Goal: Find specific page/section: Find specific page/section

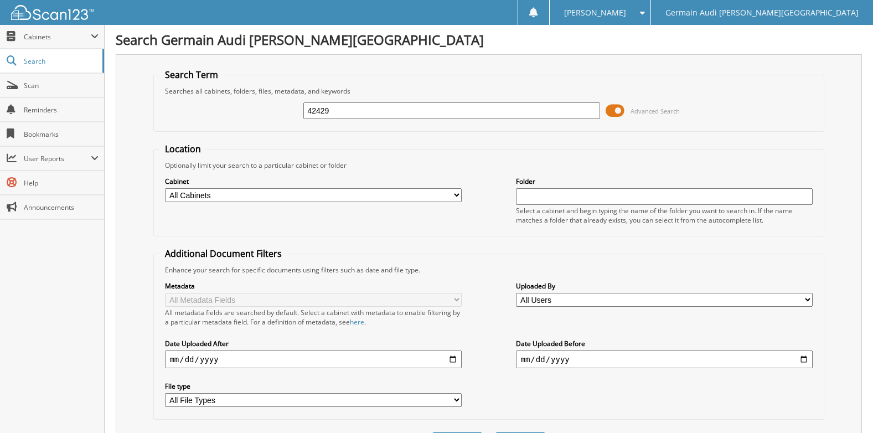
type input "42429"
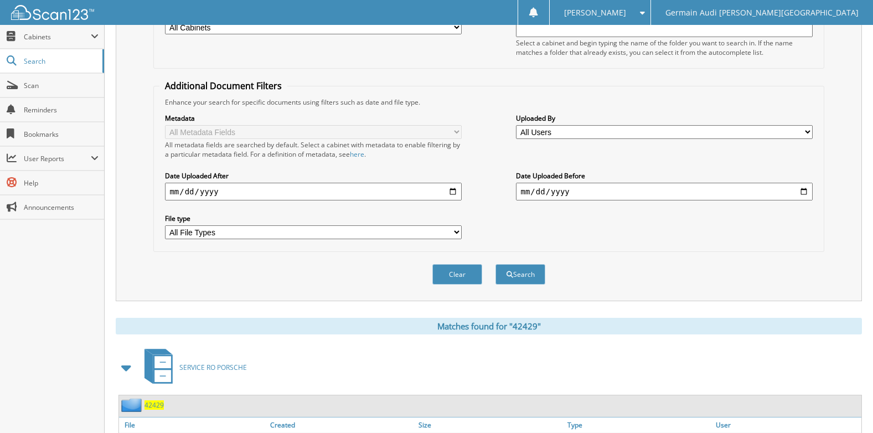
scroll to position [87, 0]
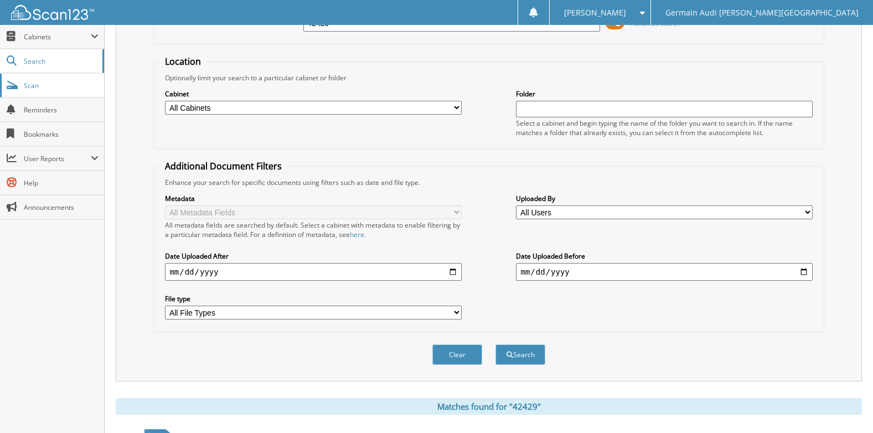
click at [65, 92] on link "Scan" at bounding box center [52, 86] width 104 height 24
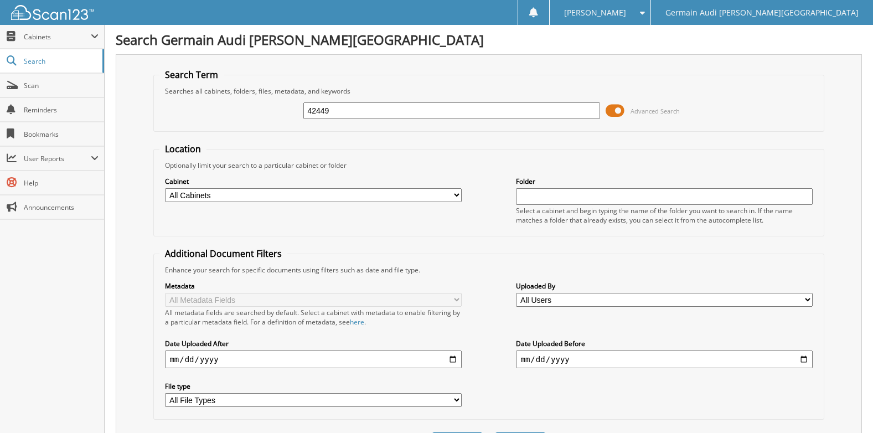
type input "42449"
type input "42429"
click at [51, 64] on span "Search" at bounding box center [60, 60] width 73 height 9
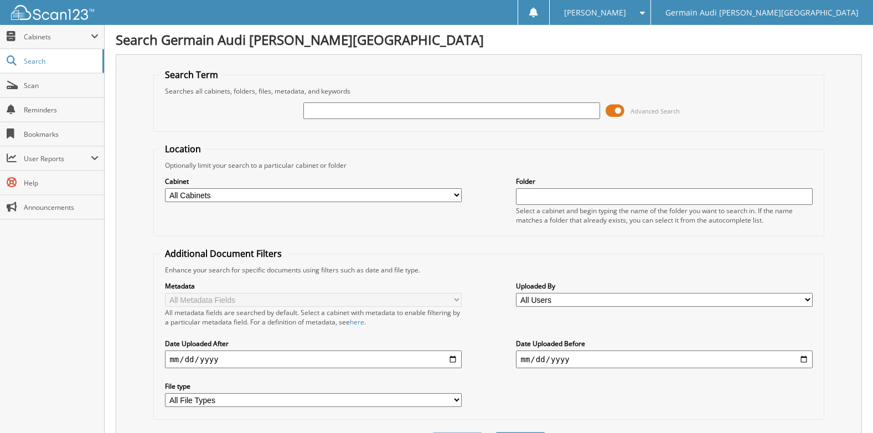
click at [301, 196] on select "All Cabinets AUDI WARRANTY PARTS PORSCHE WARRANTY SERVICE AUDI SERVICE RO PORSC…" at bounding box center [313, 195] width 296 height 14
select select "28696"
click at [165, 188] on select "All Cabinets AUDI WARRANTY PARTS PORSCHE WARRANTY SERVICE AUDI SERVICE RO PORSC…" at bounding box center [313, 195] width 296 height 14
click at [363, 124] on div "Advanced Search" at bounding box center [488, 111] width 658 height 30
click at [360, 115] on input "text" at bounding box center [451, 110] width 296 height 17
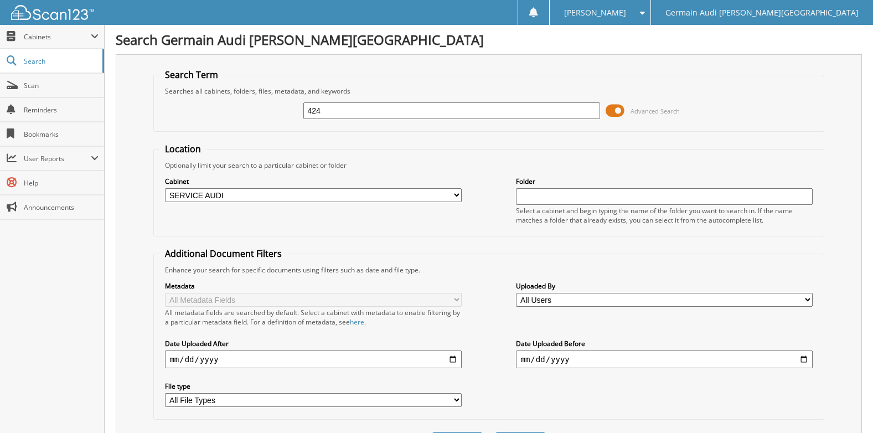
type input "424"
click at [385, 106] on input "424" at bounding box center [451, 110] width 296 height 17
type input "4242"
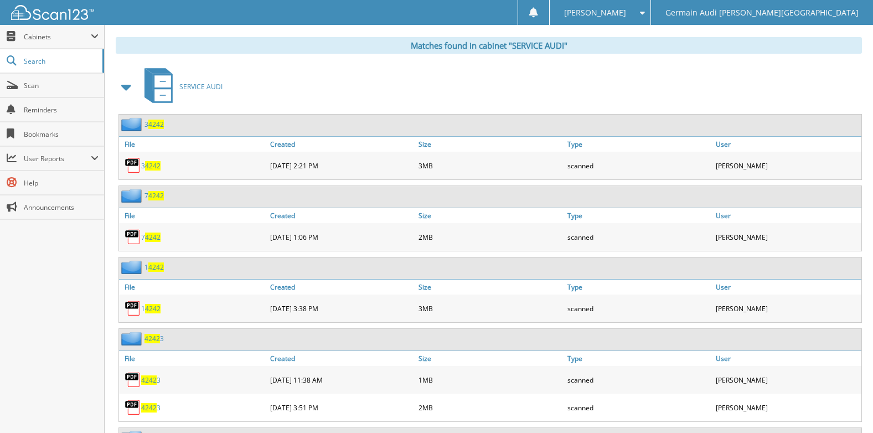
scroll to position [685, 0]
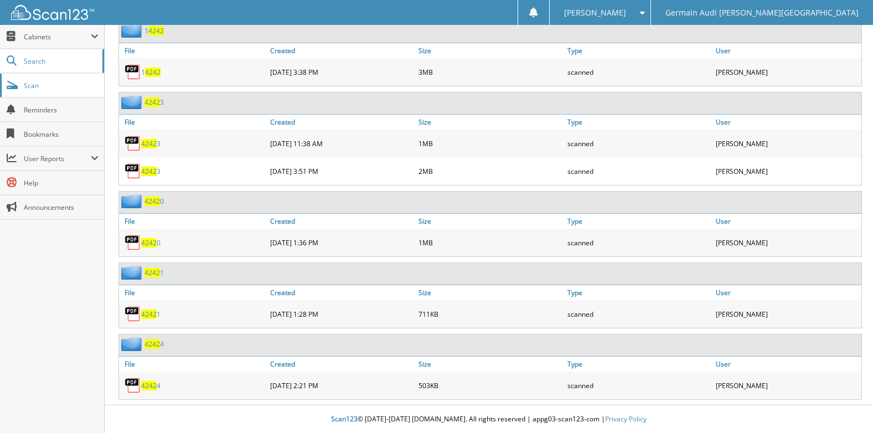
click at [66, 82] on span "Scan" at bounding box center [61, 85] width 75 height 9
